Goal: Understand process/instructions: Learn how to perform a task or action

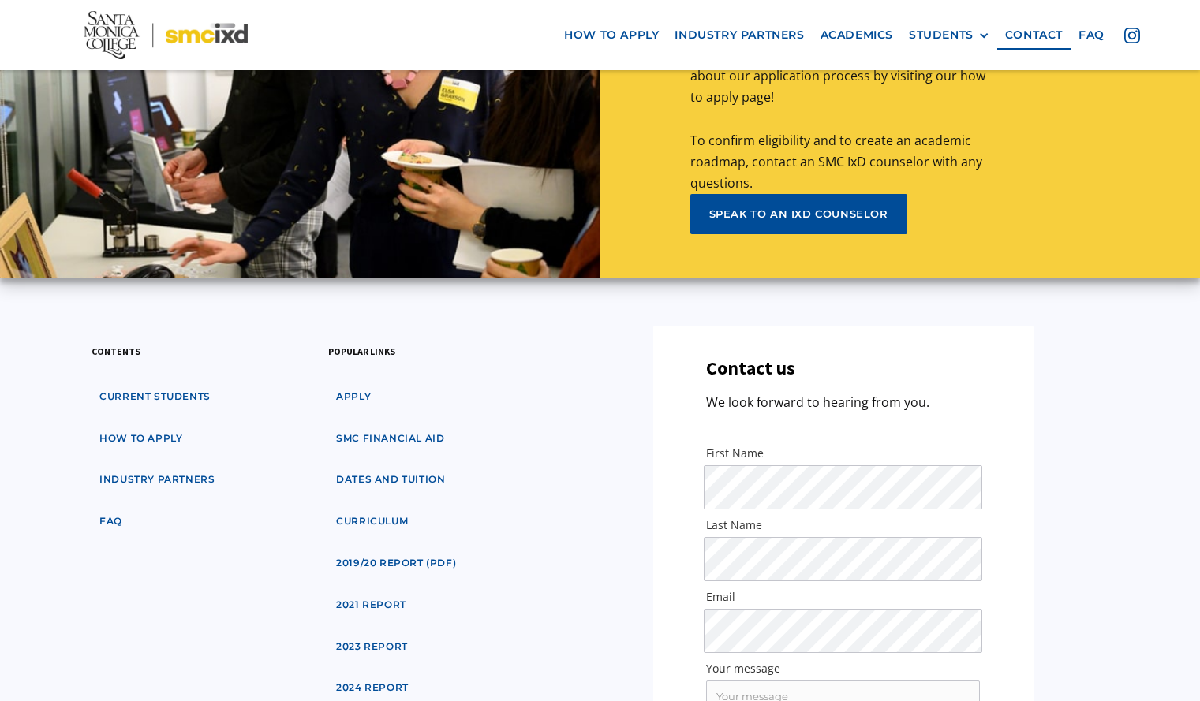
scroll to position [7346, 0]
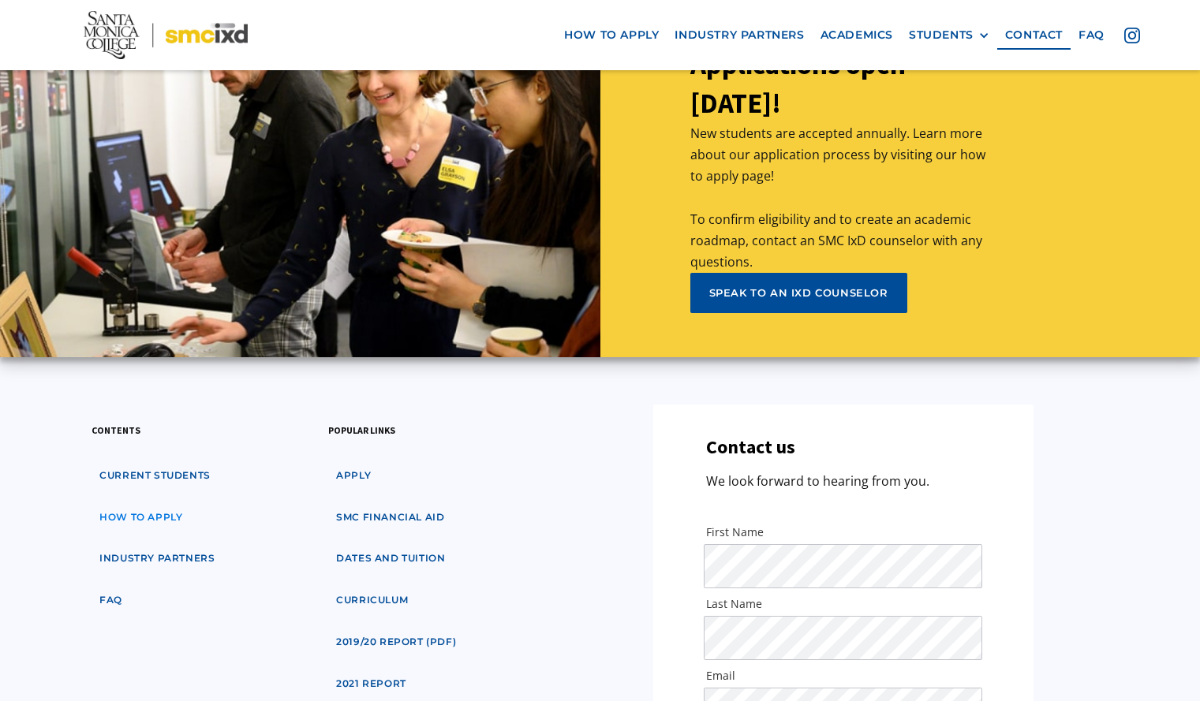
click at [133, 503] on link "how to apply" at bounding box center [141, 517] width 99 height 29
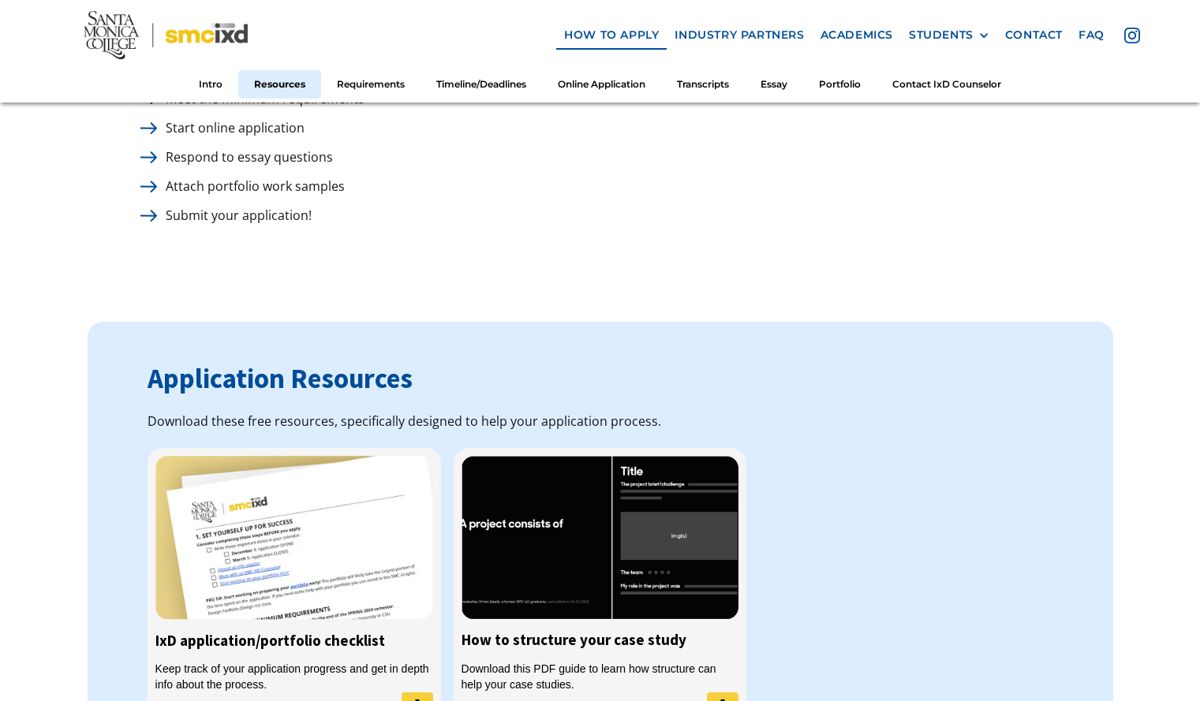
scroll to position [710, 0]
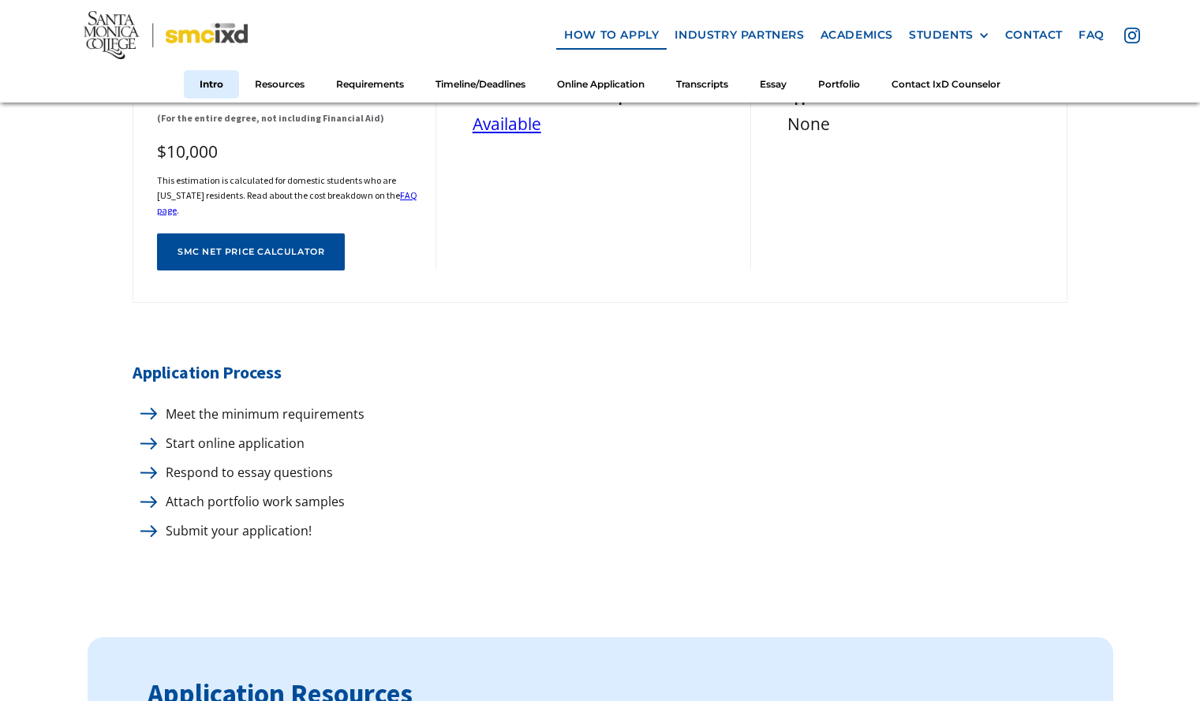
click at [140, 411] on div at bounding box center [145, 414] width 25 height 21
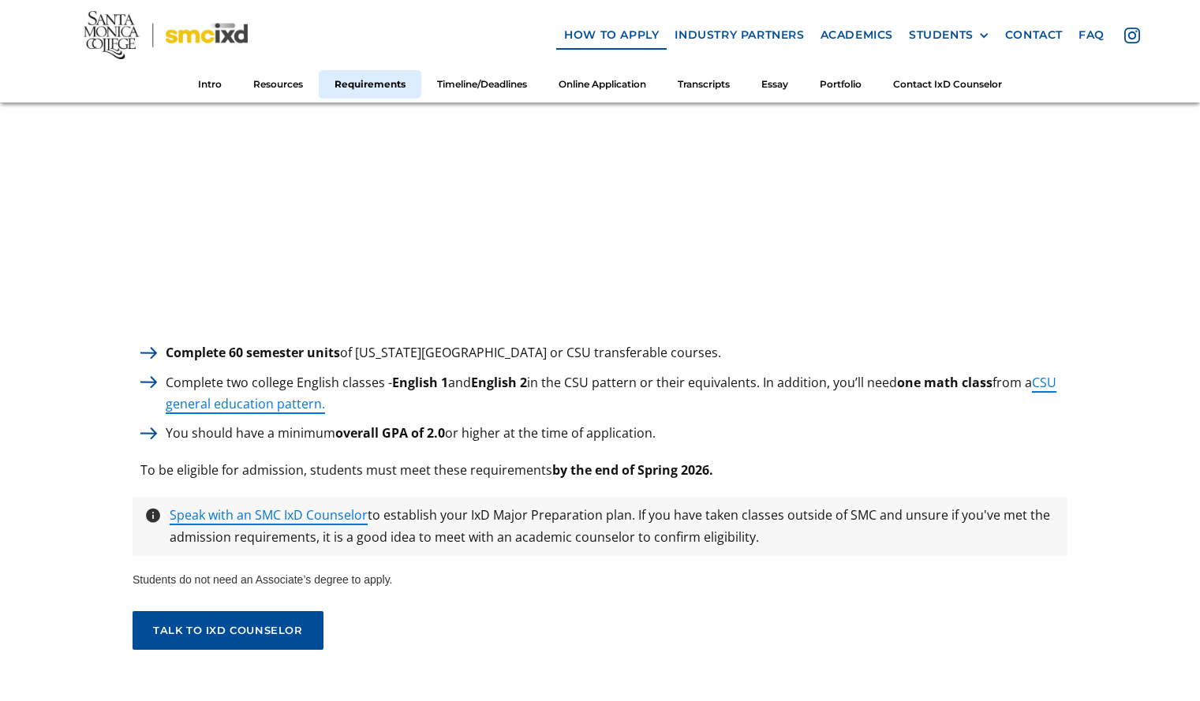
scroll to position [1578, 0]
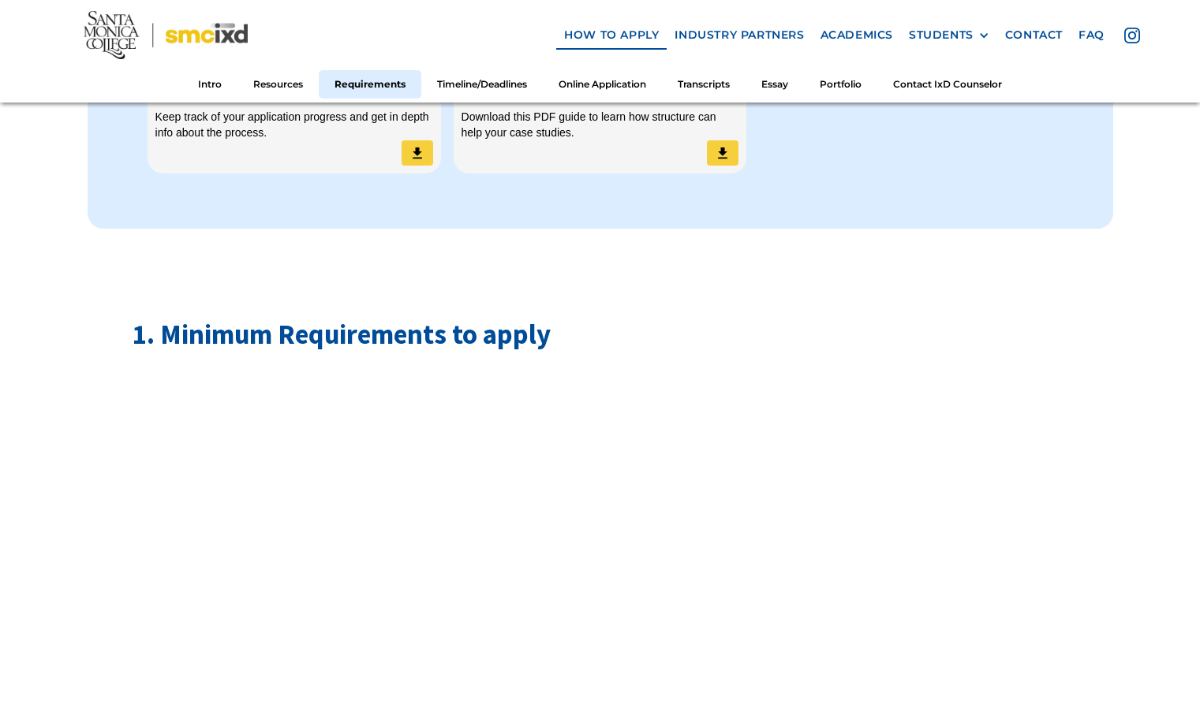
click at [120, 37] on img at bounding box center [166, 35] width 164 height 48
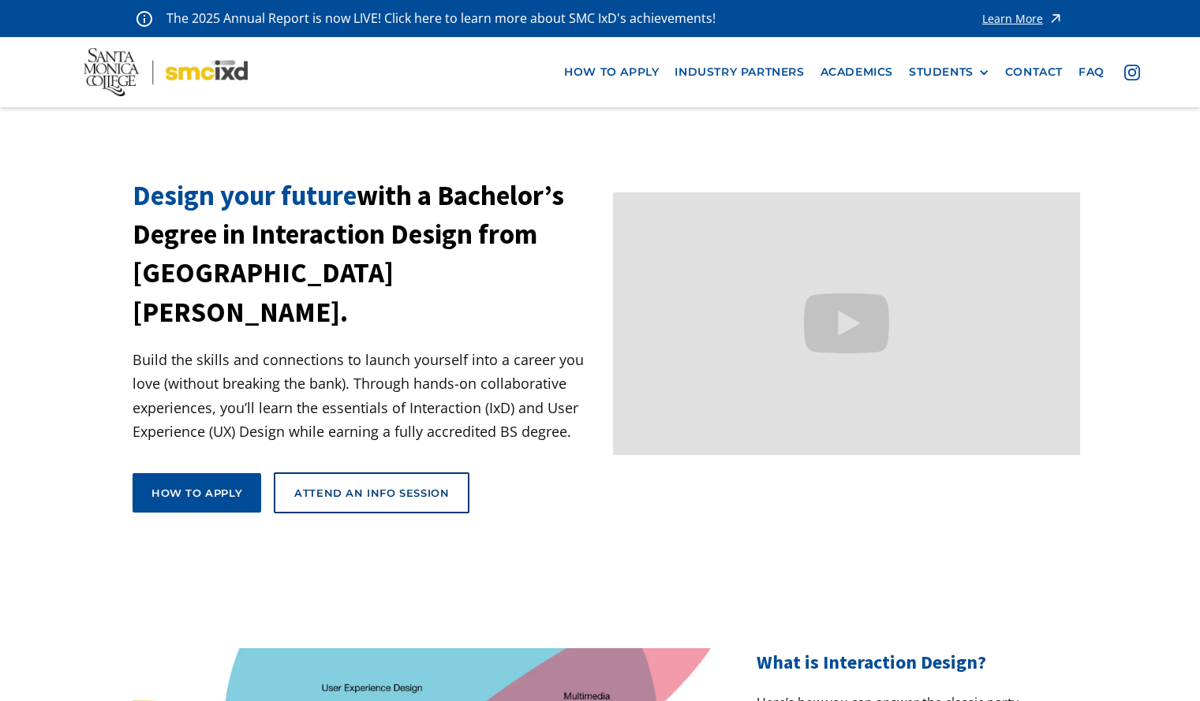
click at [98, 79] on img at bounding box center [166, 72] width 164 height 48
